Goal: Task Accomplishment & Management: Use online tool/utility

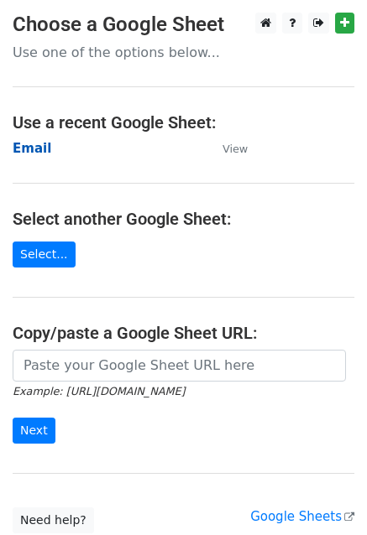
click at [23, 151] on strong "Email" at bounding box center [32, 148] width 39 height 15
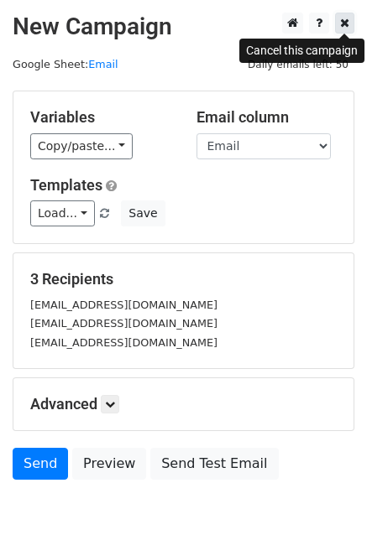
click at [339, 29] on link at bounding box center [344, 23] width 19 height 21
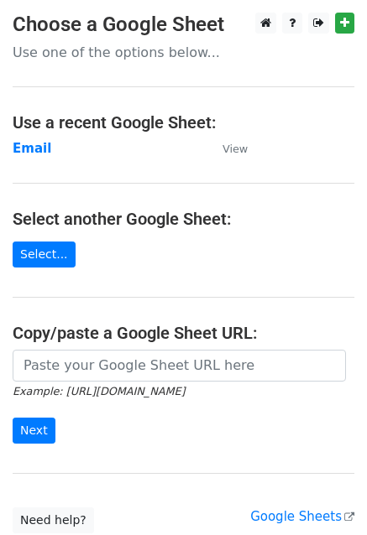
click at [122, 46] on p "Use one of the options below..." at bounding box center [183, 53] width 341 height 18
click at [24, 154] on strong "Email" at bounding box center [32, 148] width 39 height 15
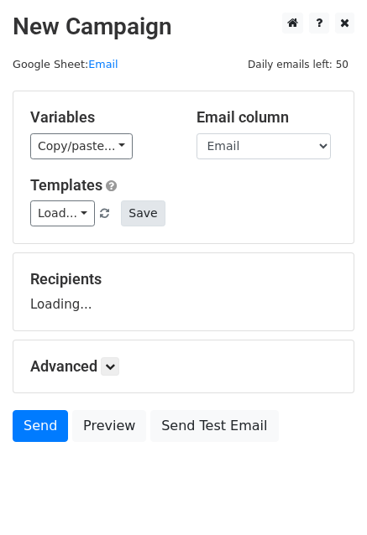
scroll to position [85, 0]
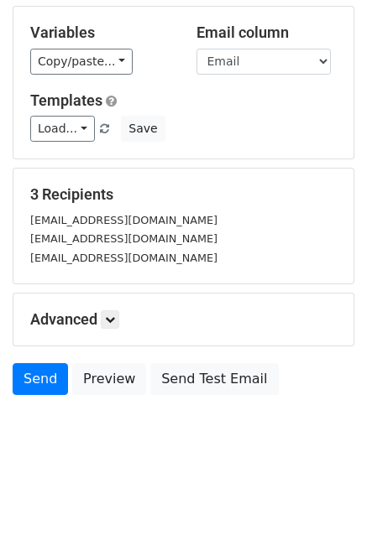
click at [104, 328] on div "Advanced Tracking Track Opens UTM Codes Track Clicks Filters Only include sprea…" at bounding box center [183, 320] width 340 height 52
click at [112, 321] on icon at bounding box center [110, 320] width 10 height 10
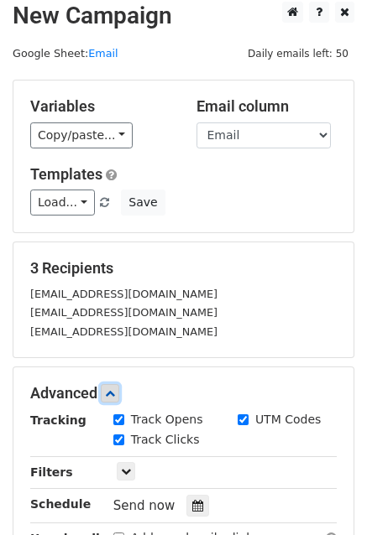
scroll to position [0, 0]
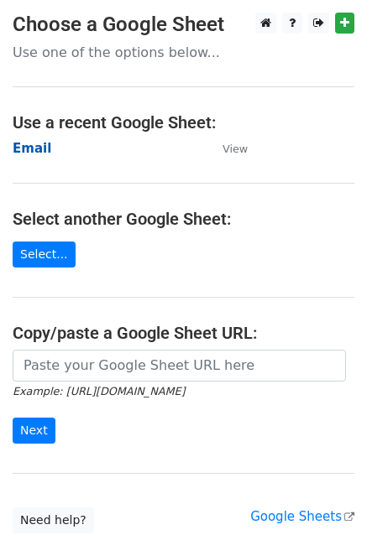
click at [37, 148] on strong "Email" at bounding box center [32, 148] width 39 height 15
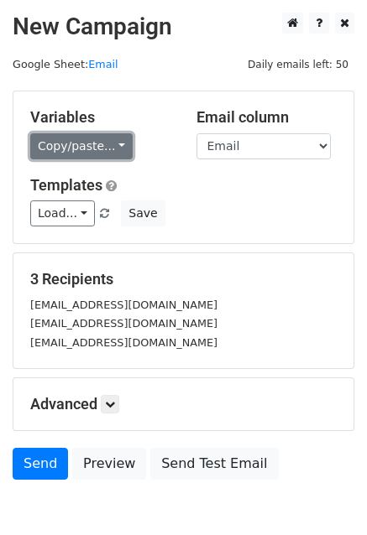
click at [114, 143] on link "Copy/paste..." at bounding box center [81, 146] width 102 height 26
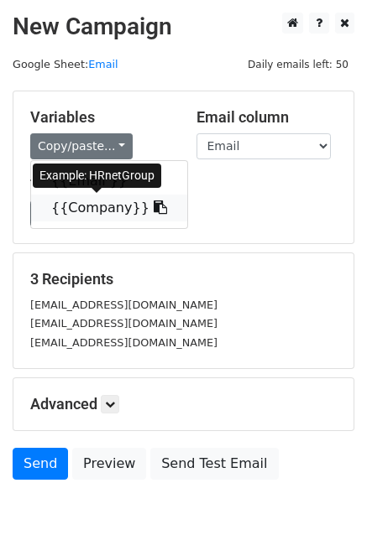
click at [87, 201] on link "{{Company}}" at bounding box center [109, 208] width 156 height 27
